Goal: Task Accomplishment & Management: Use online tool/utility

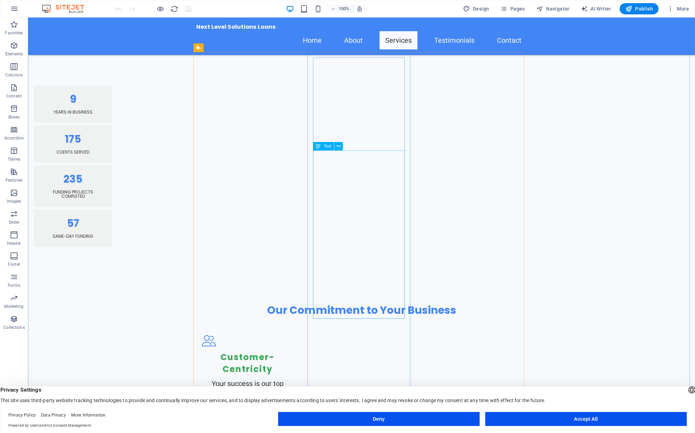
scroll to position [777, 0]
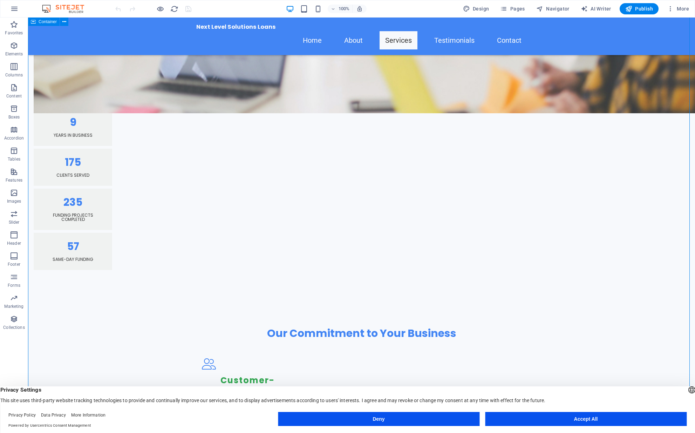
scroll to position [597, 0]
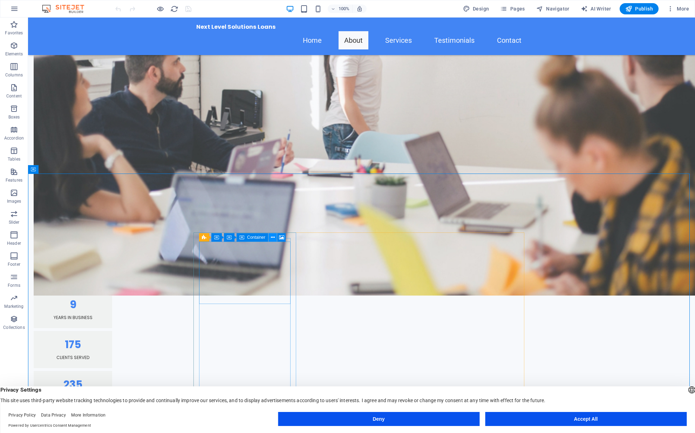
click at [275, 238] on icon at bounding box center [273, 237] width 4 height 7
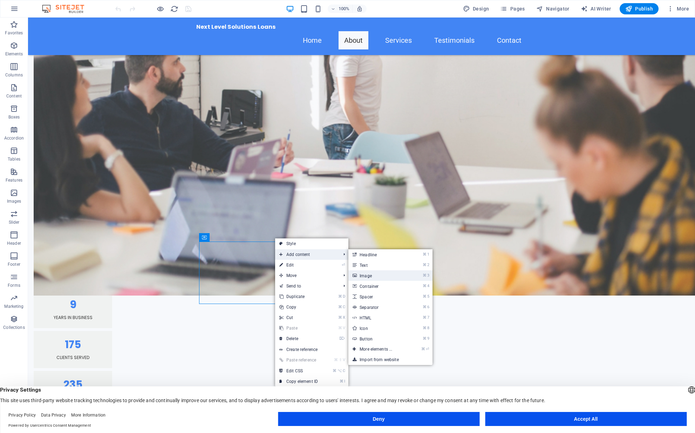
click at [412, 278] on li "⌘ 3 Image" at bounding box center [391, 275] width 84 height 11
click at [426, 276] on icon "⌘" at bounding box center [425, 275] width 4 height 5
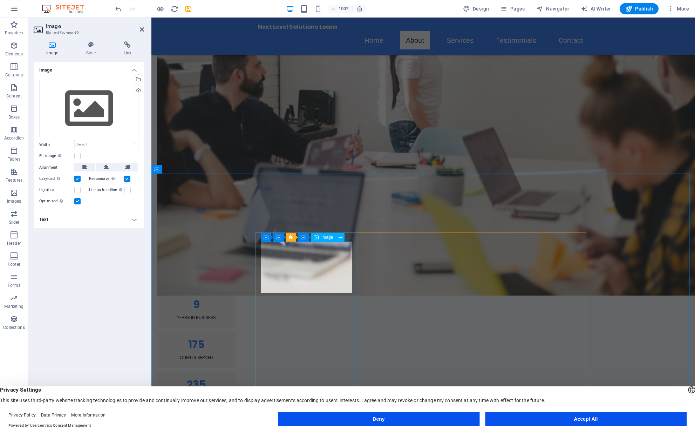
click at [108, 146] on select "Default auto px rem % em vh vw" at bounding box center [106, 144] width 63 height 8
click at [75, 140] on select "Default auto px rem % em vh vw" at bounding box center [106, 144] width 63 height 8
click at [77, 156] on label at bounding box center [77, 156] width 6 height 6
click at [0, 0] on input "Fit image Automatically fit image to a fixed width and height" at bounding box center [0, 0] width 0 height 0
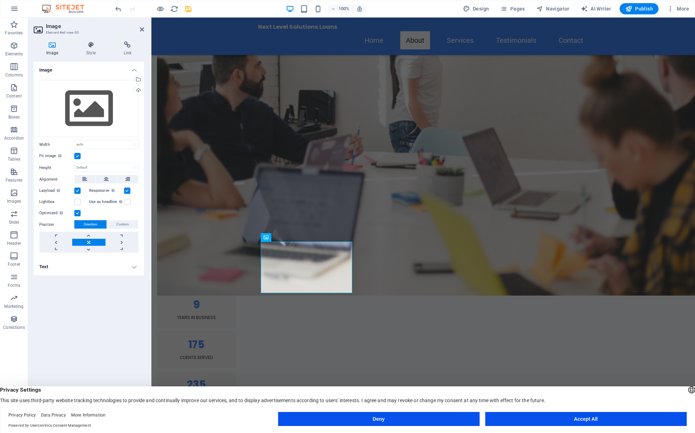
click at [78, 156] on label at bounding box center [77, 156] width 6 height 6
click at [0, 0] on input "Fit image Automatically fit image to a fixed width and height" at bounding box center [0, 0] width 0 height 0
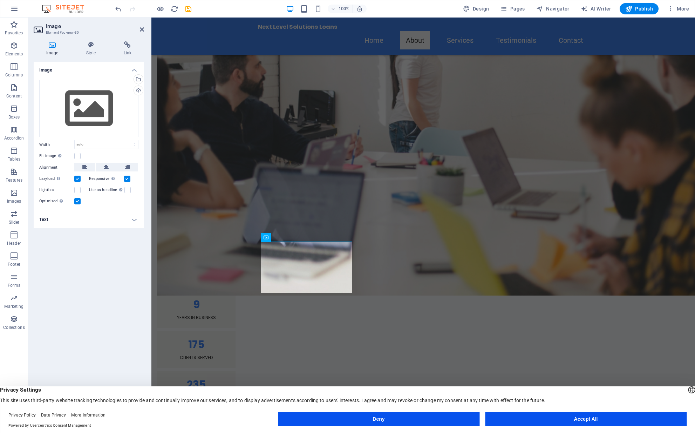
click at [120, 244] on div "Image Drag files here, click to choose files or select files from Files or our …" at bounding box center [89, 239] width 110 height 354
click at [118, 145] on select "Default auto px rem % em vh vw" at bounding box center [106, 144] width 63 height 8
click at [75, 140] on select "Default auto px rem % em vh vw" at bounding box center [106, 144] width 63 height 8
select select "DISABLED_OPTION_VALUE"
click at [131, 288] on div "Image Drag files here, click to choose files or select files from Files or our …" at bounding box center [89, 239] width 110 height 354
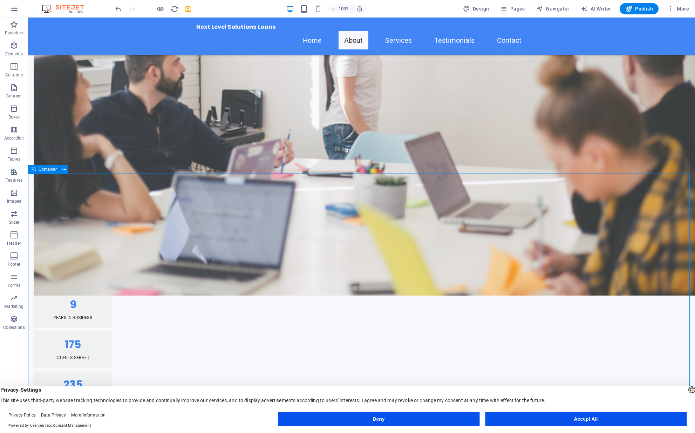
click at [278, 240] on icon at bounding box center [279, 237] width 4 height 7
click at [262, 242] on div "Container Container Container Boxes Image" at bounding box center [243, 237] width 88 height 9
click at [262, 239] on span "Image" at bounding box center [266, 237] width 12 height 4
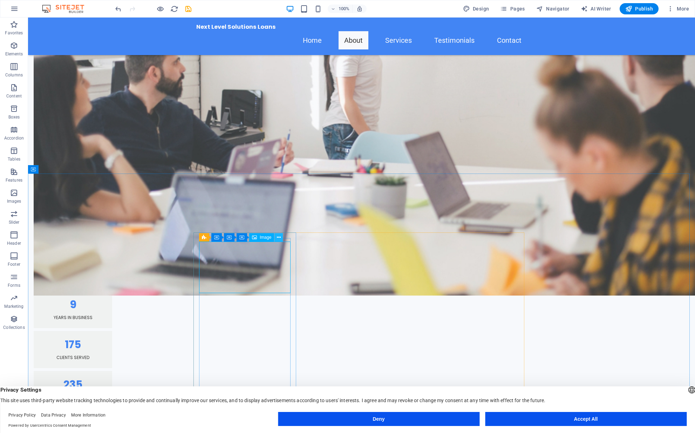
click at [279, 238] on icon at bounding box center [279, 237] width 4 height 7
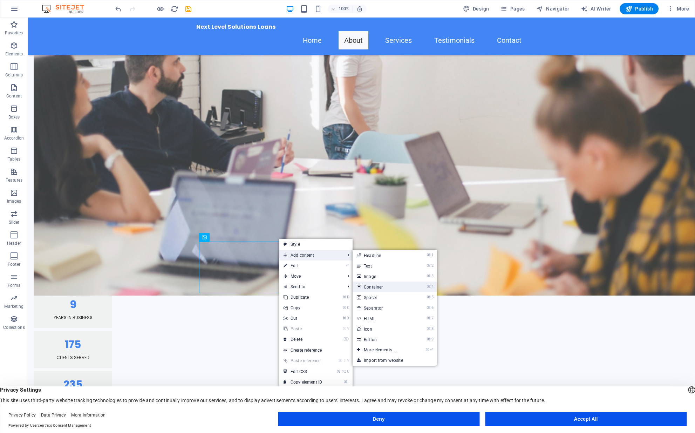
click at [376, 282] on link "⌘ 4 Container" at bounding box center [382, 287] width 58 height 11
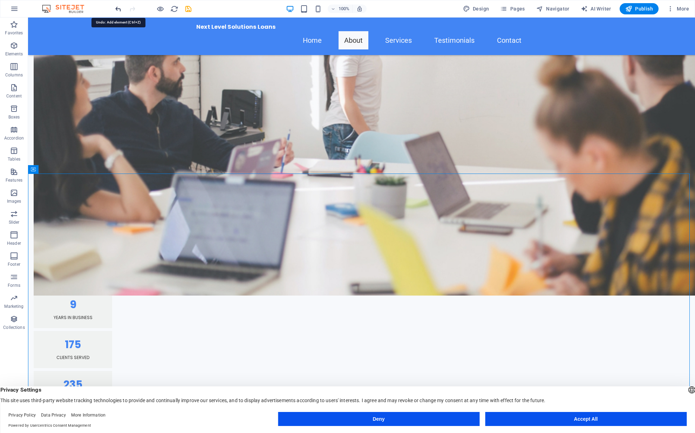
click at [115, 9] on icon "undo" at bounding box center [118, 9] width 8 height 8
click at [277, 237] on icon at bounding box center [279, 237] width 4 height 7
click at [278, 239] on icon at bounding box center [279, 237] width 4 height 7
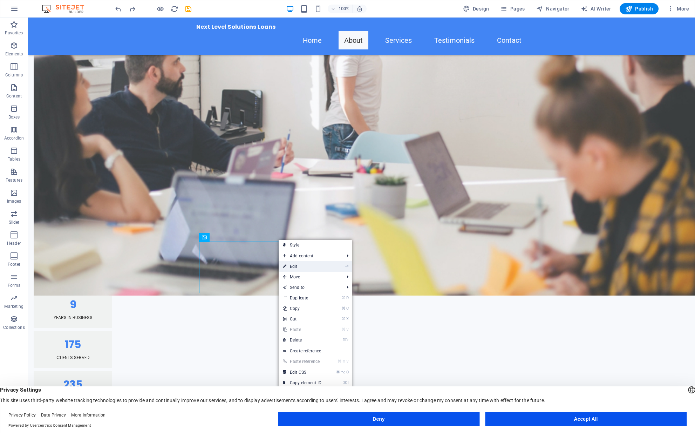
click at [291, 265] on link "⏎ Edit" at bounding box center [302, 266] width 47 height 11
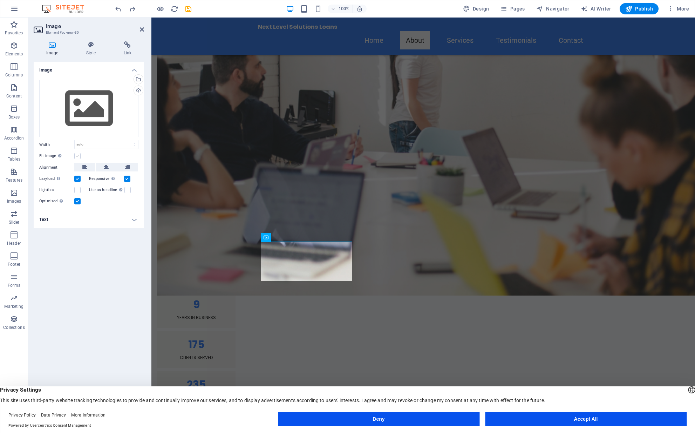
click at [78, 155] on label at bounding box center [77, 156] width 6 height 6
click at [0, 0] on input "Fit image Automatically fit image to a fixed width and height" at bounding box center [0, 0] width 0 height 0
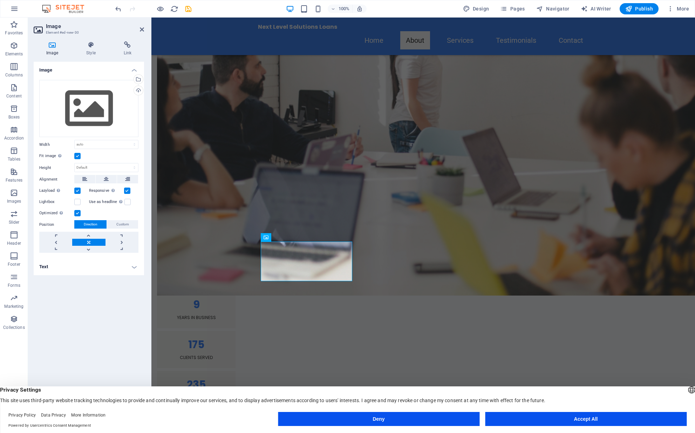
click at [78, 155] on label at bounding box center [77, 156] width 6 height 6
click at [0, 0] on input "Fit image Automatically fit image to a fixed width and height" at bounding box center [0, 0] width 0 height 0
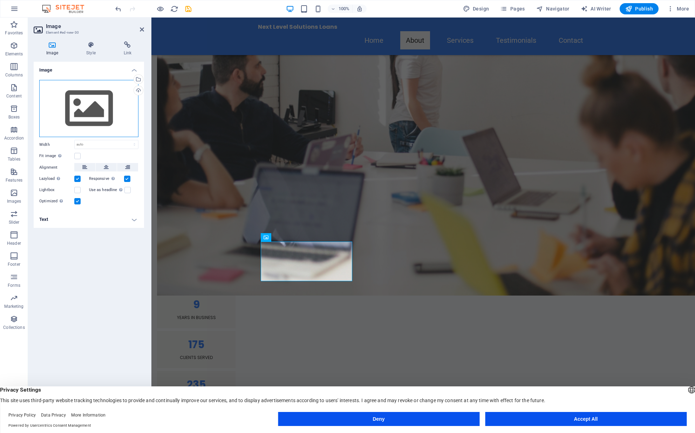
click at [103, 109] on div "Drag files here, click to choose files or select files from Files or our free s…" at bounding box center [88, 109] width 99 height 58
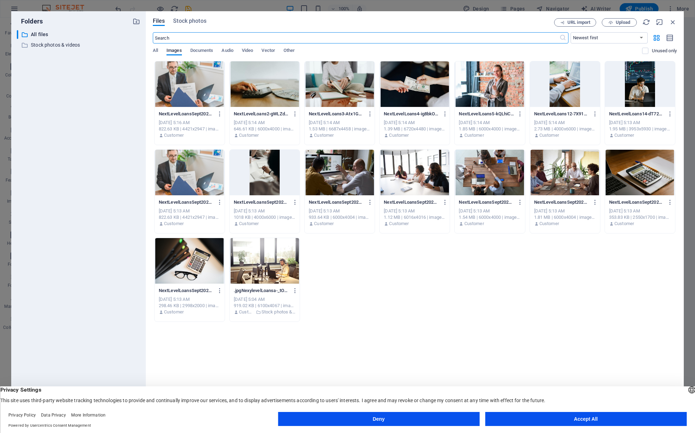
click at [151, 7] on div "Folders ​ All files All files ​ Stock photos & videos Stock photos & videos Fil…" at bounding box center [347, 216] width 695 height 433
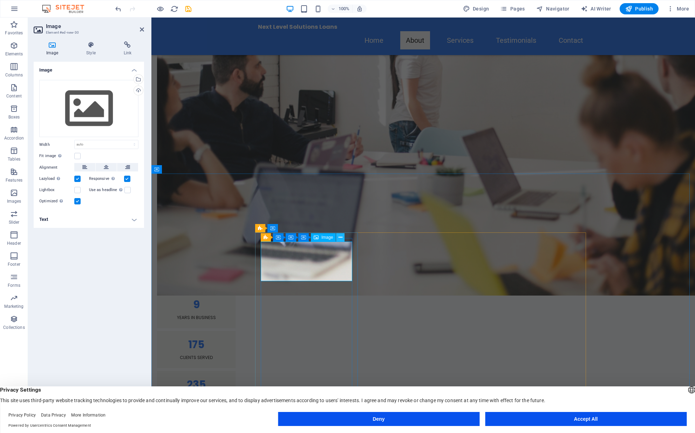
click at [341, 239] on icon at bounding box center [341, 237] width 4 height 7
click at [142, 30] on icon at bounding box center [142, 30] width 4 height 6
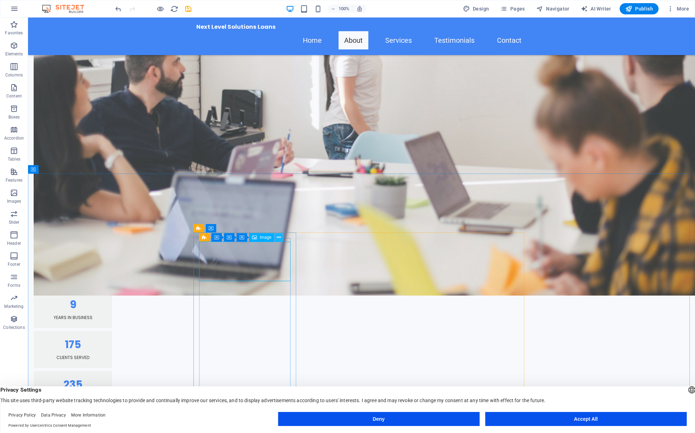
click at [277, 237] on icon at bounding box center [279, 237] width 4 height 7
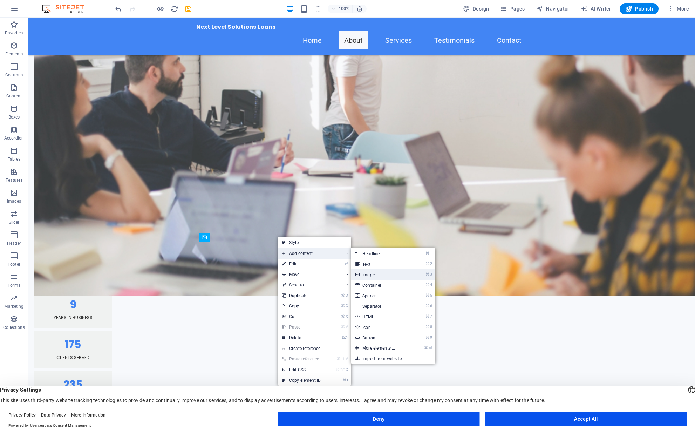
click at [379, 272] on link "⌘ 3 Image" at bounding box center [380, 274] width 58 height 11
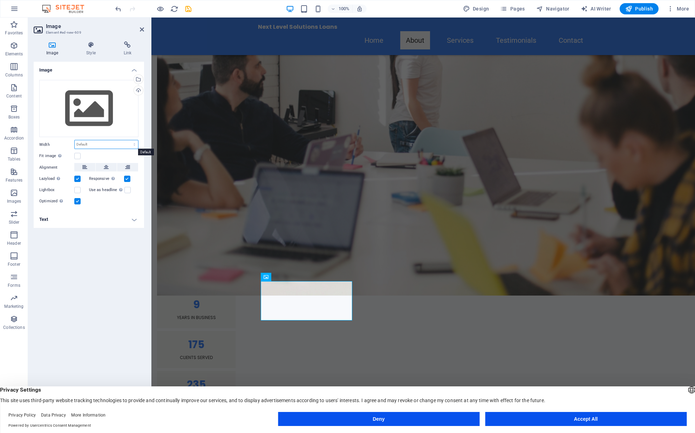
click at [82, 146] on select "Default auto px rem % em vh vw" at bounding box center [106, 144] width 63 height 8
click at [75, 140] on select "Default auto px rem % em vh vw" at bounding box center [106, 144] width 63 height 8
select select "DISABLED_OPTION_VALUE"
click at [75, 158] on label at bounding box center [77, 156] width 6 height 6
click at [0, 0] on input "Fit image Automatically fit image to a fixed width and height" at bounding box center [0, 0] width 0 height 0
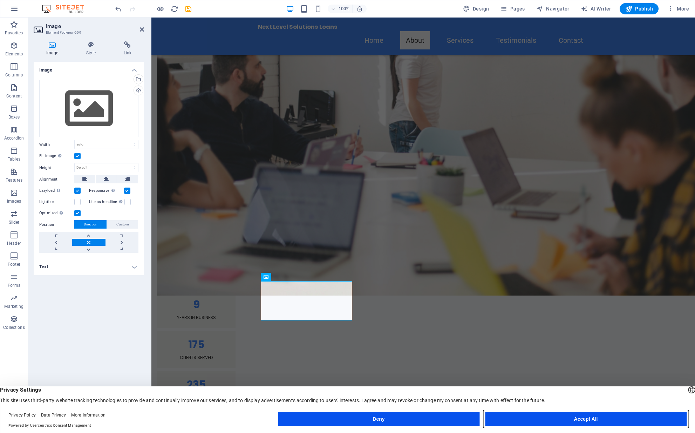
click at [577, 421] on button "Accept All" at bounding box center [586, 419] width 202 height 14
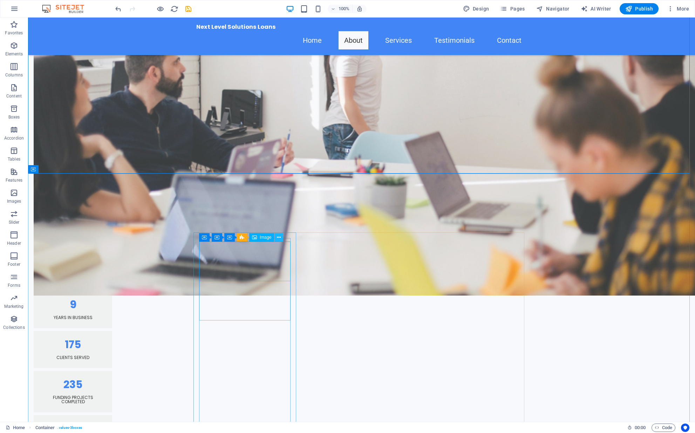
click at [279, 239] on icon at bounding box center [279, 237] width 4 height 7
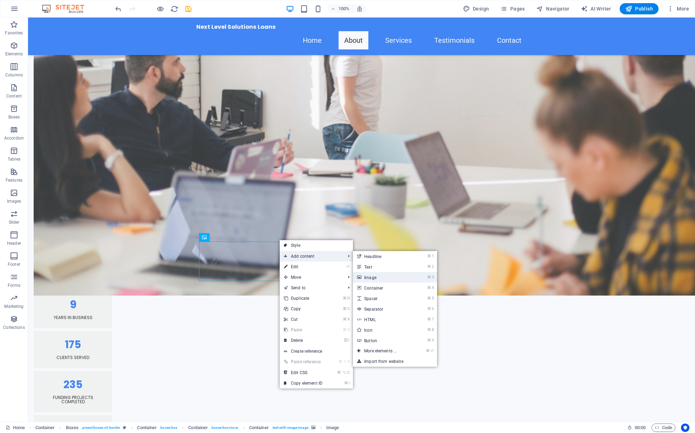
click at [376, 279] on link "⌘ 3 Image" at bounding box center [382, 277] width 58 height 11
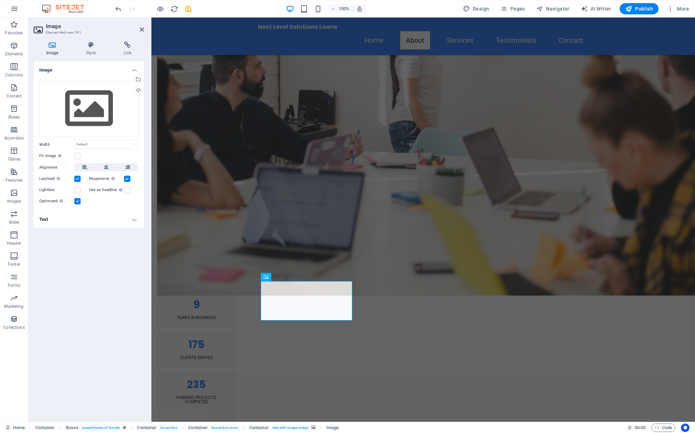
click at [76, 180] on label at bounding box center [77, 179] width 6 height 6
click at [0, 0] on input "Lazyload Loading images after the page loads improves page speed." at bounding box center [0, 0] width 0 height 0
click at [76, 180] on label at bounding box center [77, 179] width 6 height 6
click at [0, 0] on input "Lazyload Loading images after the page loads improves page speed." at bounding box center [0, 0] width 0 height 0
click at [77, 188] on label at bounding box center [77, 190] width 6 height 6
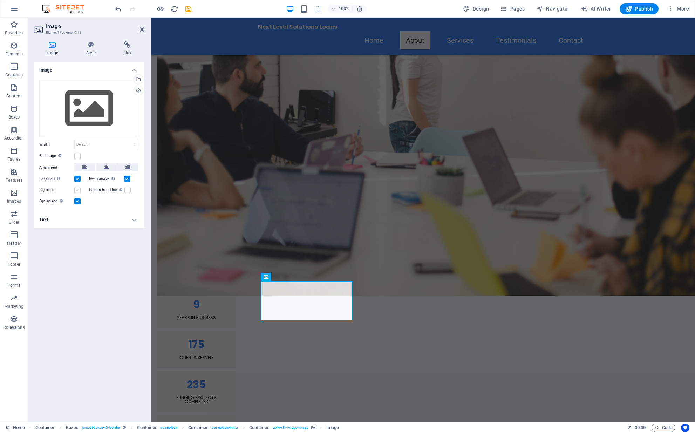
click at [0, 0] on input "Lightbox" at bounding box center [0, 0] width 0 height 0
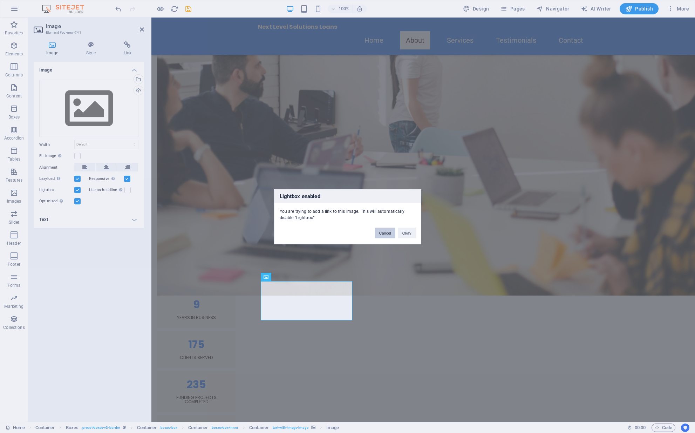
click at [389, 235] on button "Cancel" at bounding box center [385, 233] width 20 height 11
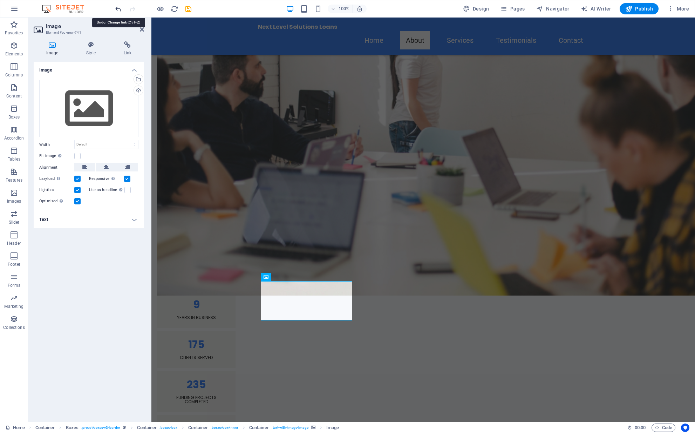
click at [117, 9] on icon "undo" at bounding box center [118, 9] width 8 height 8
click at [117, 10] on icon "undo" at bounding box center [118, 9] width 8 height 8
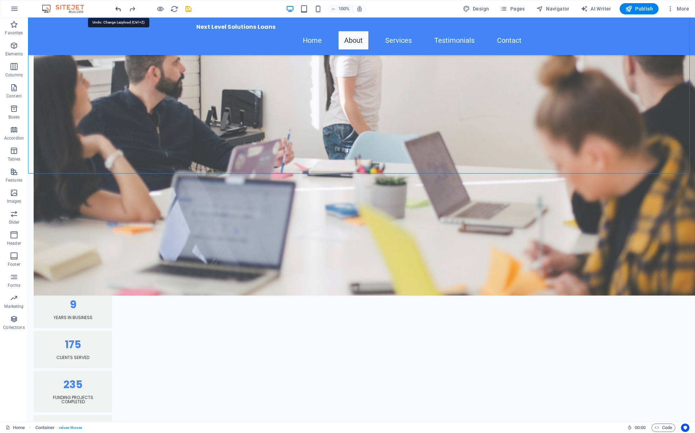
click at [120, 8] on icon "undo" at bounding box center [118, 9] width 8 height 8
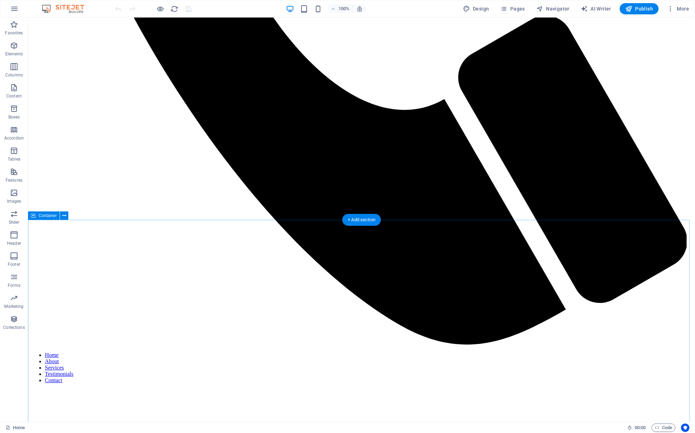
scroll to position [590, 0]
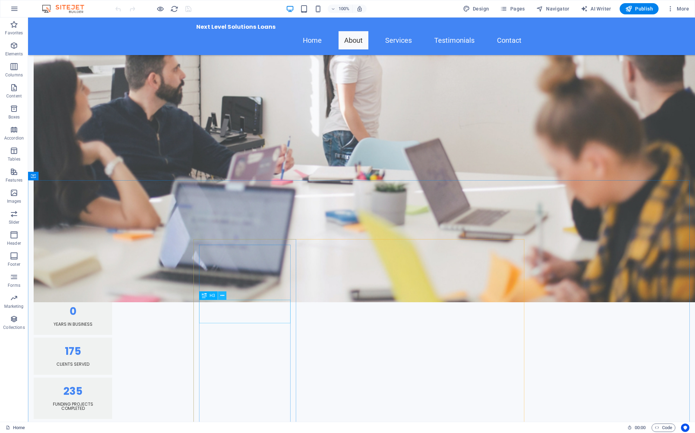
click at [222, 297] on icon at bounding box center [223, 295] width 4 height 7
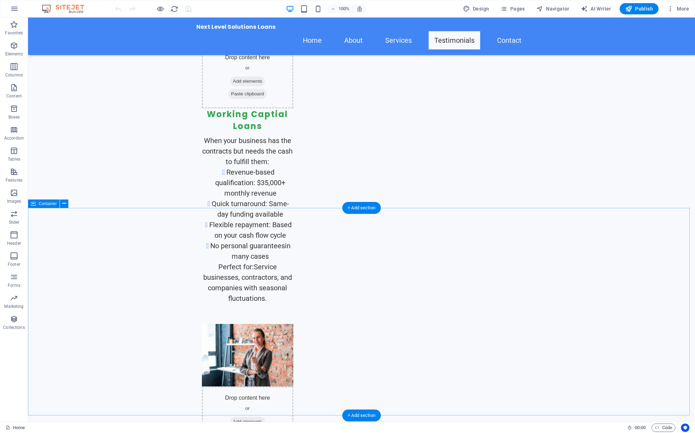
scroll to position [1999, 0]
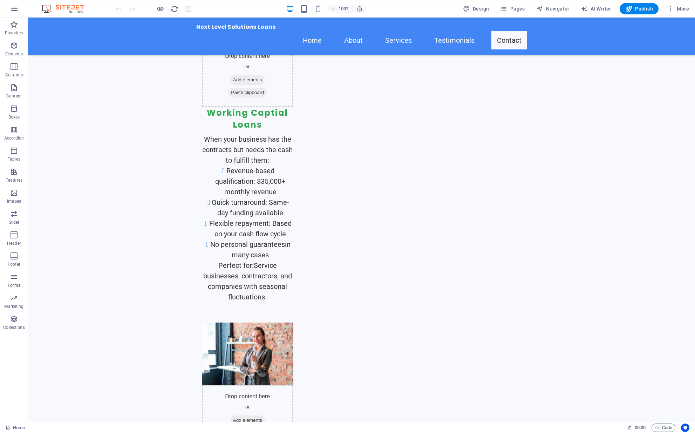
click at [17, 281] on span "Forms" at bounding box center [14, 281] width 28 height 17
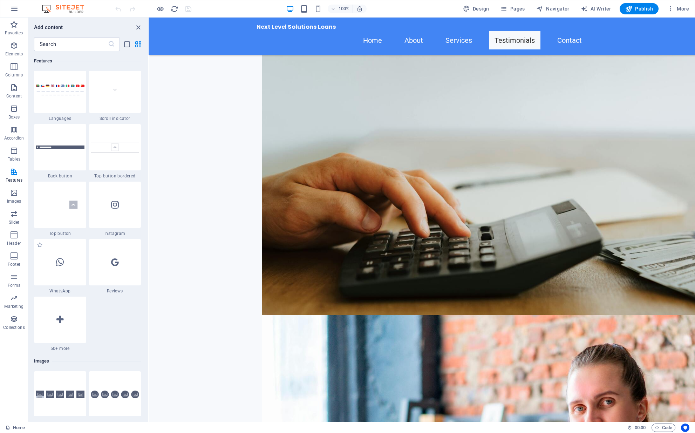
scroll to position [3261, 0]
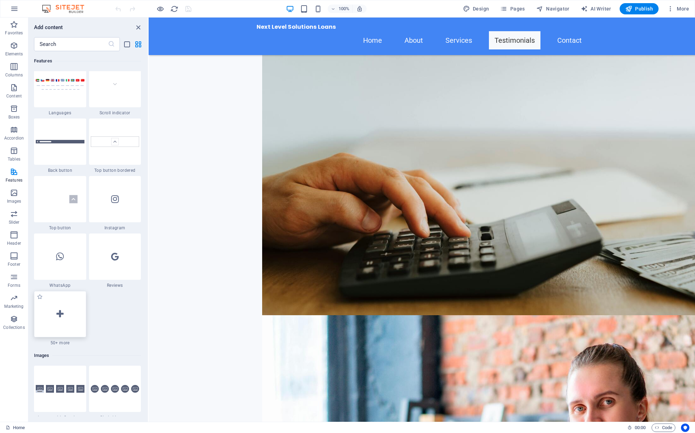
click at [61, 314] on icon at bounding box center [59, 314] width 7 height 9
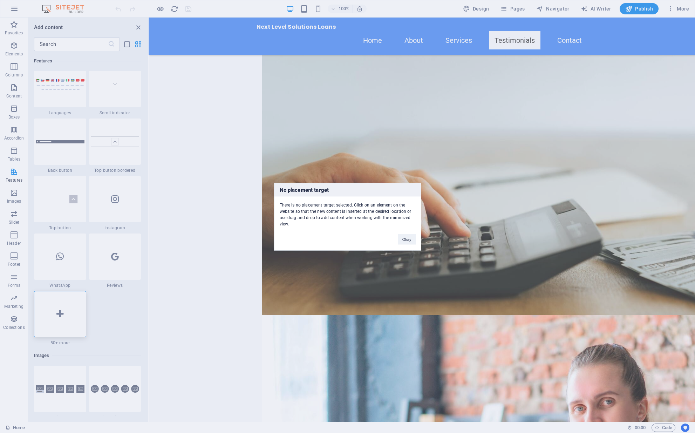
drag, startPoint x: 192, startPoint y: 258, endPoint x: 43, endPoint y: 241, distance: 149.4
click at [192, 258] on div "No placement target There is no placement target selected. Click on an element …" at bounding box center [347, 216] width 695 height 433
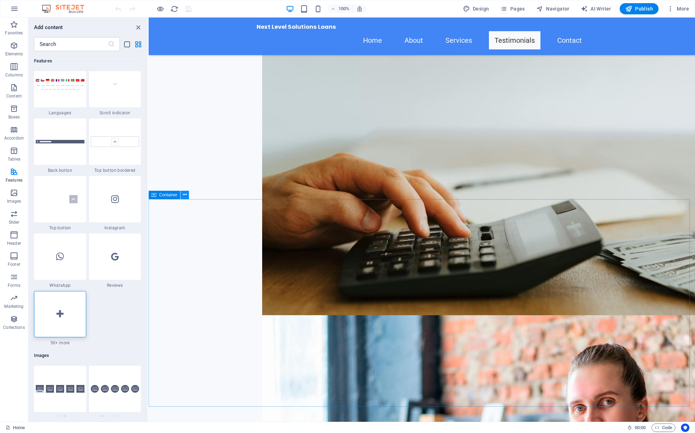
click at [185, 198] on icon at bounding box center [185, 194] width 4 height 7
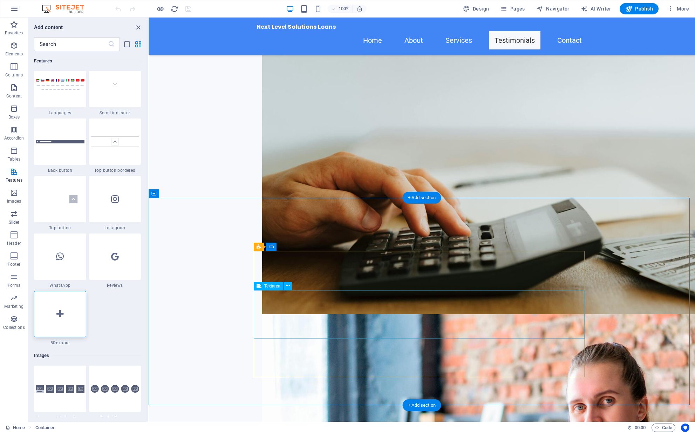
scroll to position [2008, 0]
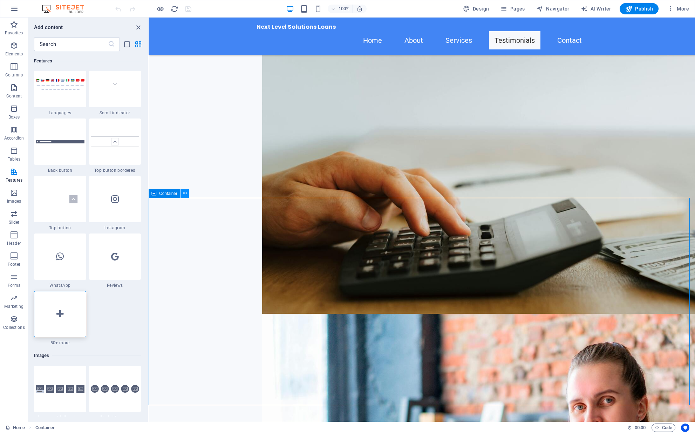
click at [183, 193] on icon at bounding box center [185, 193] width 4 height 7
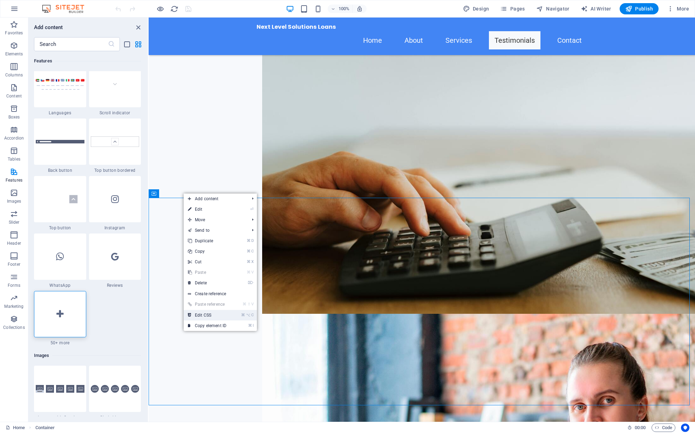
click at [227, 319] on link "⌘ ⌥ C Edit CSS" at bounding box center [207, 315] width 47 height 11
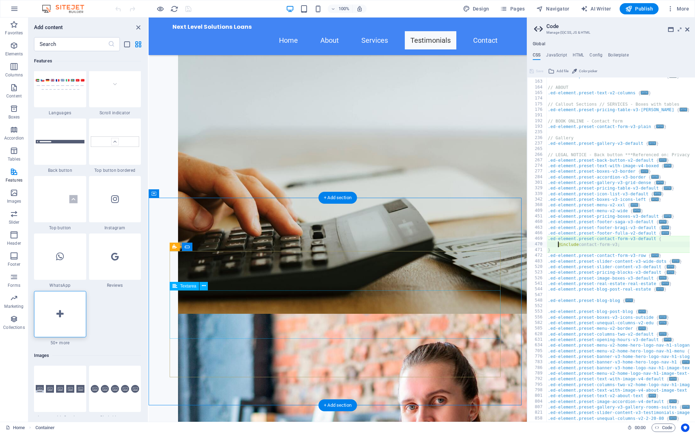
scroll to position [89, 0]
click at [580, 57] on h4 "HTML" at bounding box center [579, 57] width 12 height 8
type textarea "<a href="#main-content" class="wv-link-content button">Skip to main content</a>"
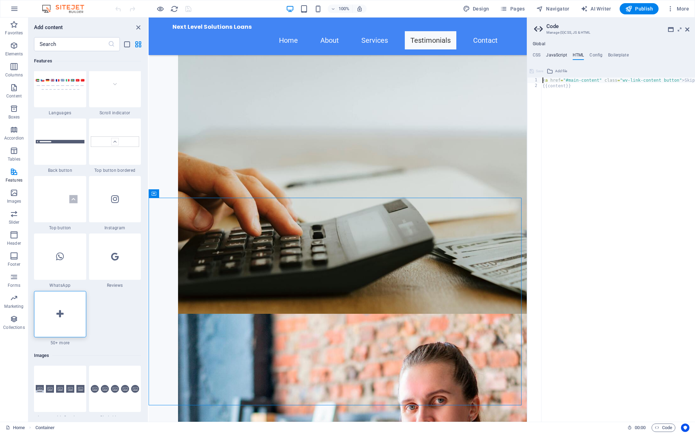
click at [556, 54] on h4 "JavaScript" at bounding box center [556, 57] width 21 height 8
type textarea "/* JS for preset "Menu V2" */"
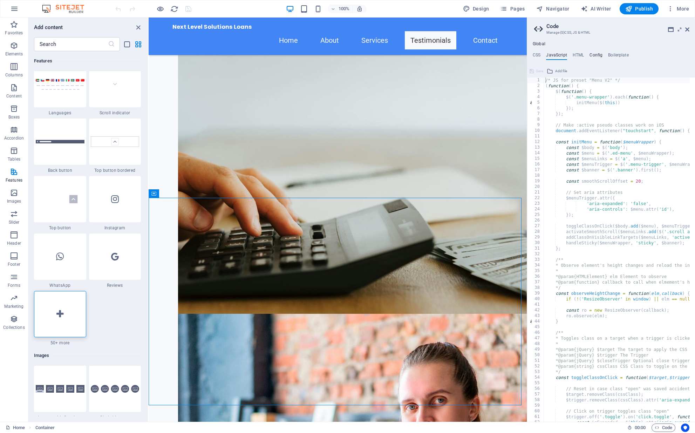
click at [590, 54] on h4 "Config" at bounding box center [596, 57] width 13 height 8
type textarea "$color-background: #F7F9FC;"
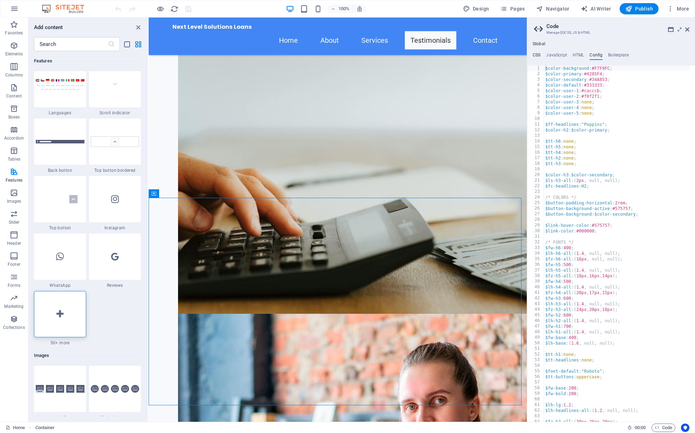
click at [536, 53] on h4 "CSS" at bounding box center [537, 57] width 8 height 8
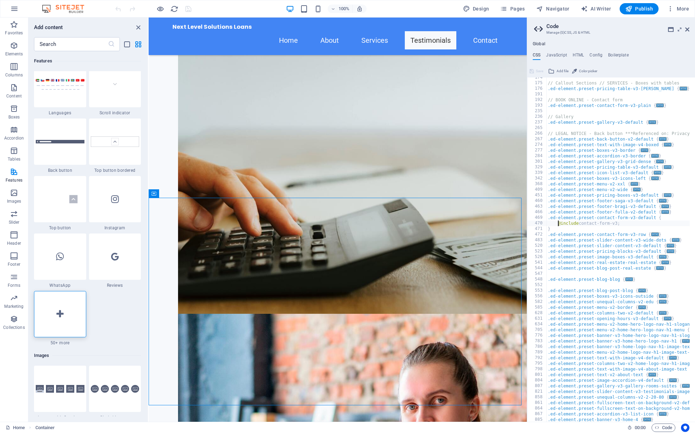
scroll to position [194, 0]
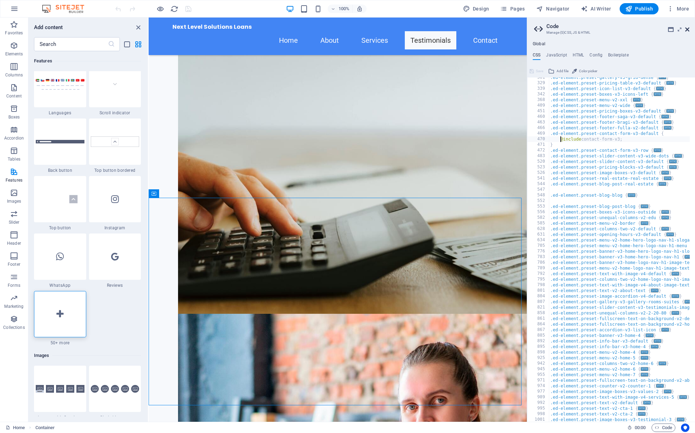
click at [686, 31] on icon at bounding box center [687, 30] width 4 height 6
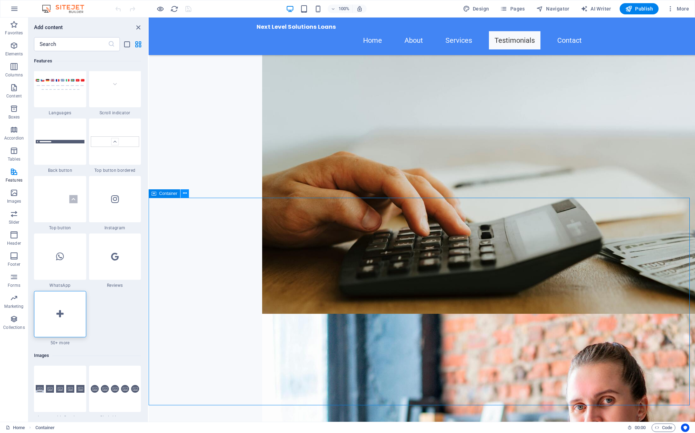
click at [187, 194] on button at bounding box center [185, 193] width 8 height 8
click at [241, 328] on li "⌘ I Copy element ID" at bounding box center [223, 326] width 73 height 11
click at [219, 325] on link "⌘ I Copy element ID" at bounding box center [210, 326] width 47 height 11
click at [183, 194] on icon at bounding box center [185, 193] width 4 height 7
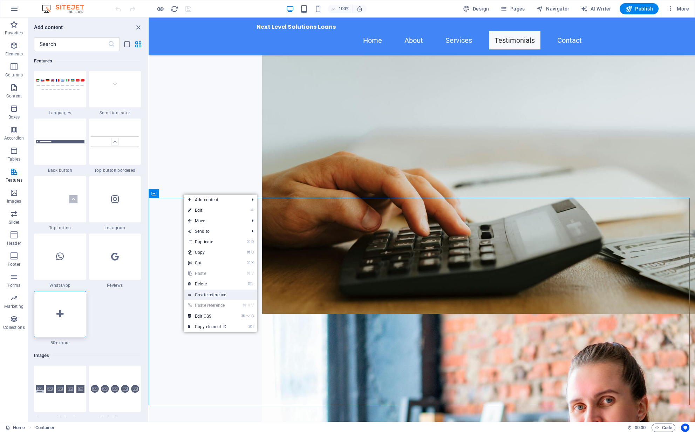
click at [222, 292] on link "Create reference" at bounding box center [220, 295] width 73 height 11
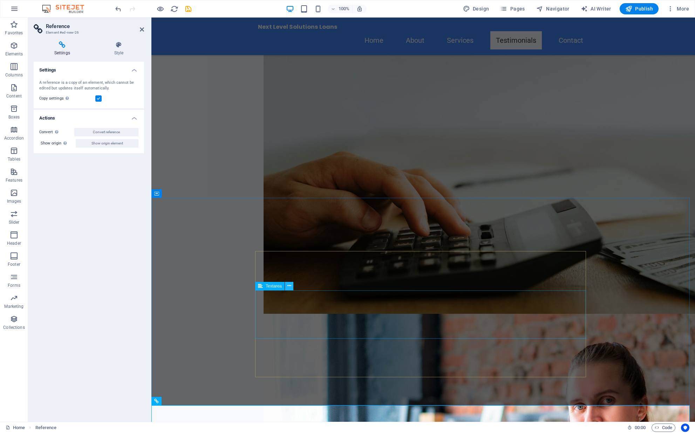
click at [289, 287] on icon at bounding box center [290, 285] width 4 height 7
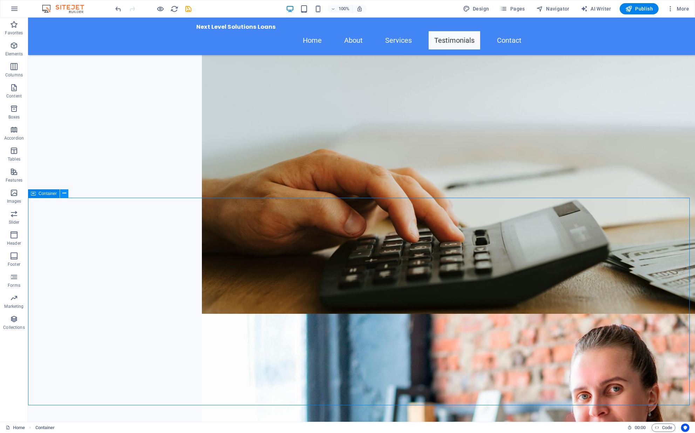
click at [63, 194] on icon at bounding box center [64, 193] width 4 height 7
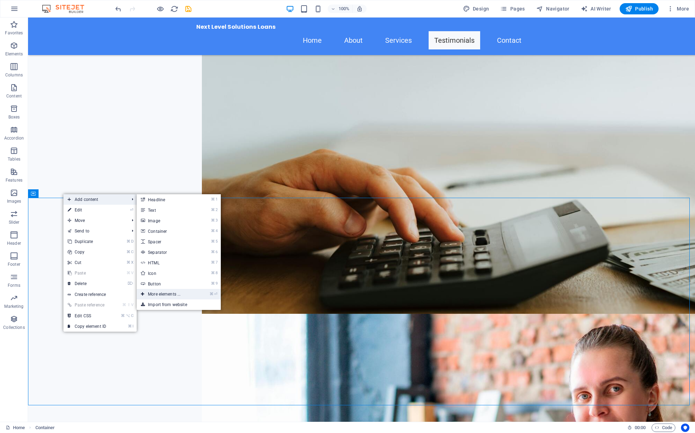
click at [182, 295] on link "⌘ ⏎ More elements ..." at bounding box center [166, 294] width 58 height 11
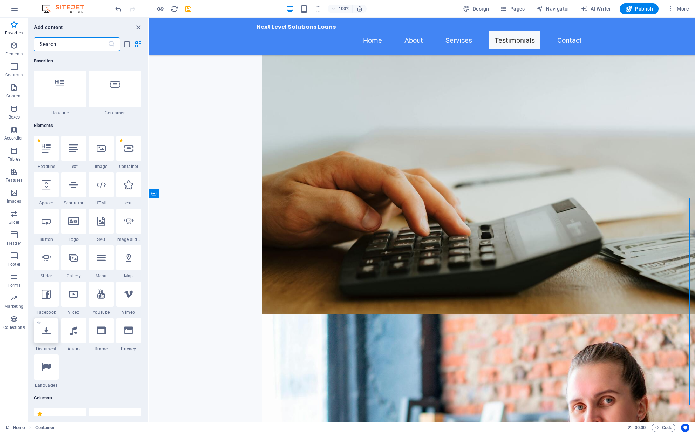
scroll to position [0, 0]
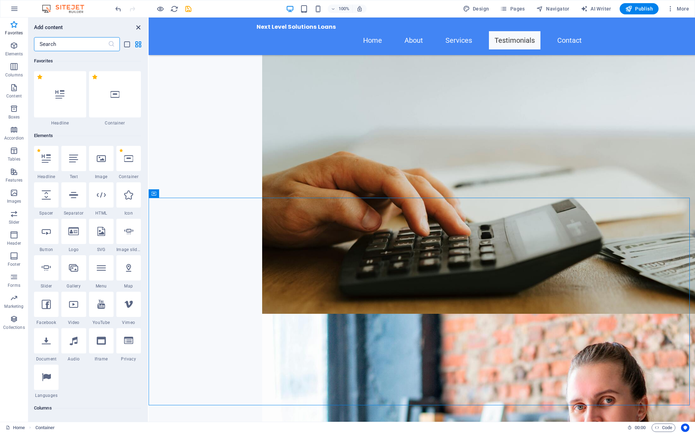
click at [139, 29] on icon "close panel" at bounding box center [138, 27] width 8 height 8
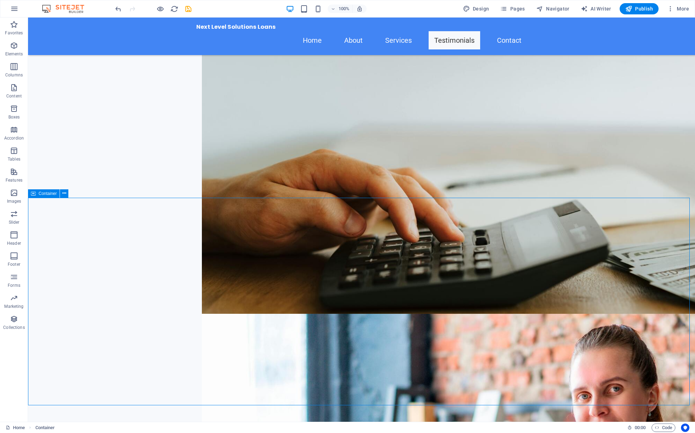
click at [48, 195] on span "Container" at bounding box center [48, 193] width 18 height 4
click at [62, 195] on button at bounding box center [64, 193] width 8 height 8
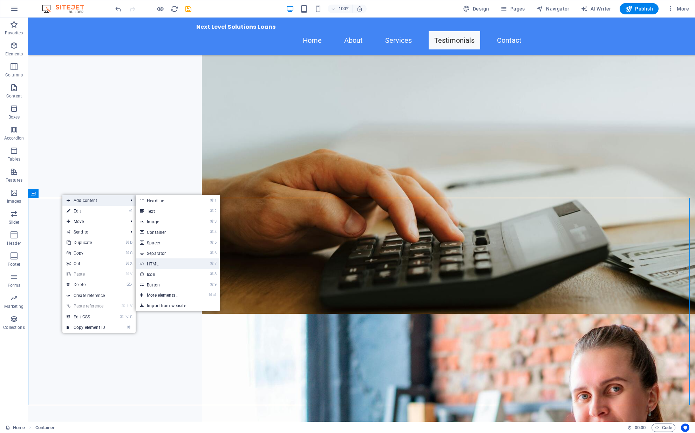
click at [179, 265] on link "⌘ 7 HTML" at bounding box center [165, 263] width 58 height 11
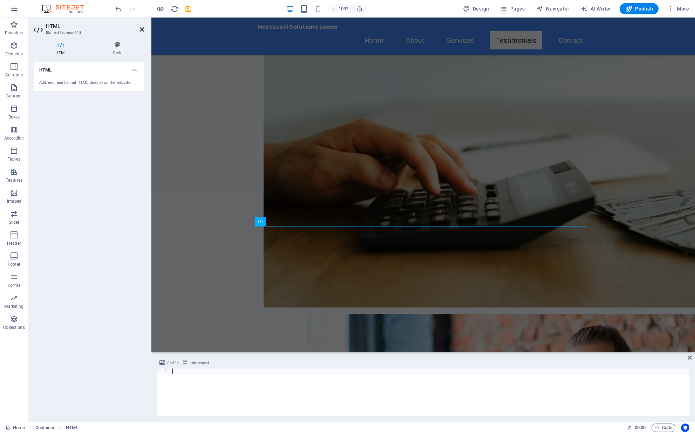
click at [140, 32] on icon at bounding box center [142, 30] width 4 height 6
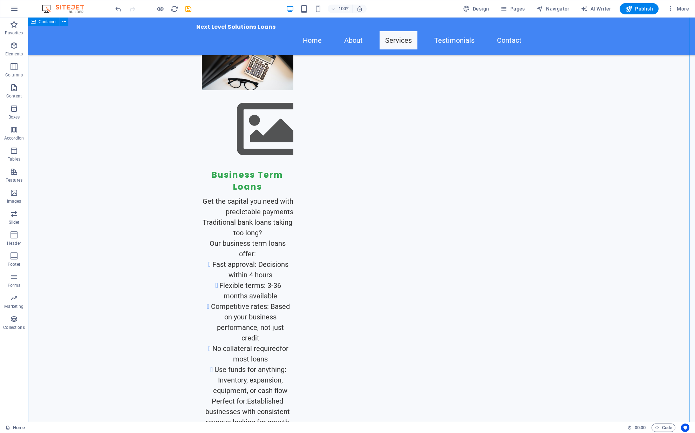
scroll to position [1636, 0]
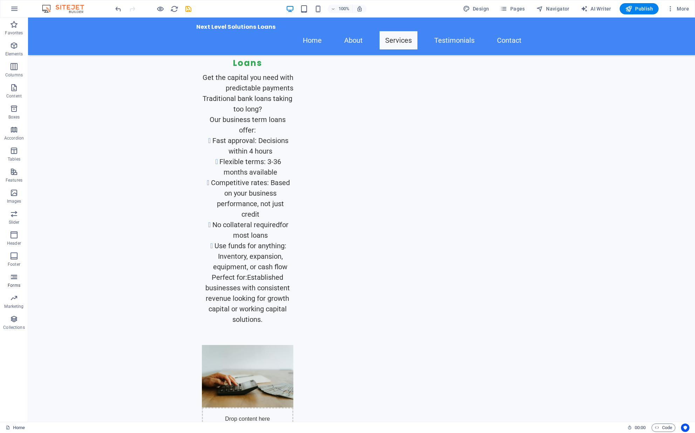
click at [15, 285] on p "Forms" at bounding box center [14, 286] width 13 height 6
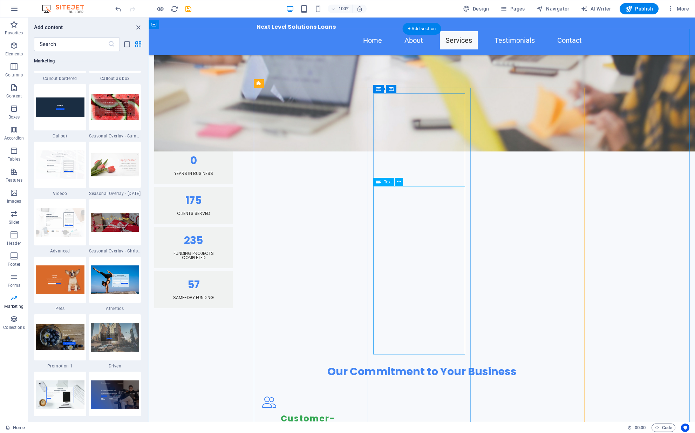
scroll to position [741, 0]
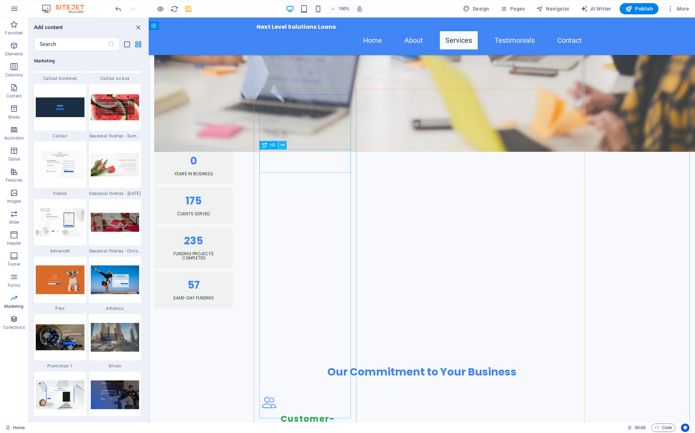
click at [282, 147] on icon at bounding box center [283, 145] width 4 height 7
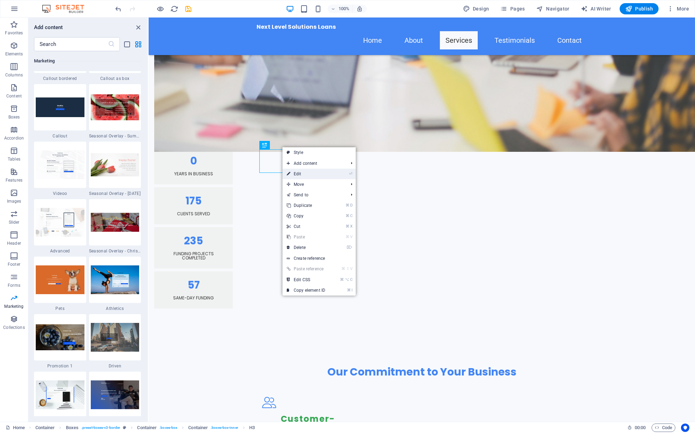
click at [303, 175] on link "⏎ Edit" at bounding box center [306, 174] width 47 height 11
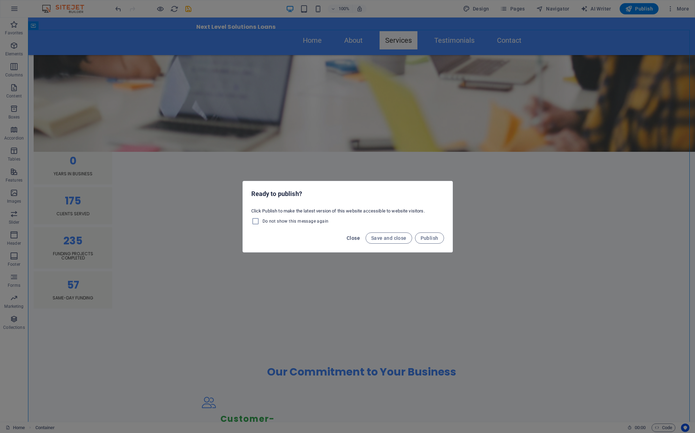
click at [353, 239] on span "Close" at bounding box center [353, 238] width 13 height 6
